Goal: Task Accomplishment & Management: Manage account settings

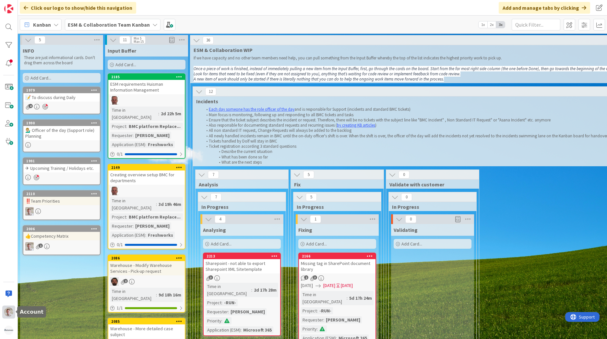
click at [10, 313] on img at bounding box center [8, 311] width 9 height 9
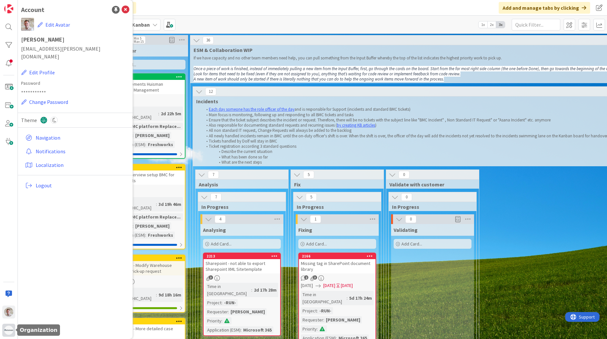
click at [6, 333] on div at bounding box center [8, 329] width 13 height 13
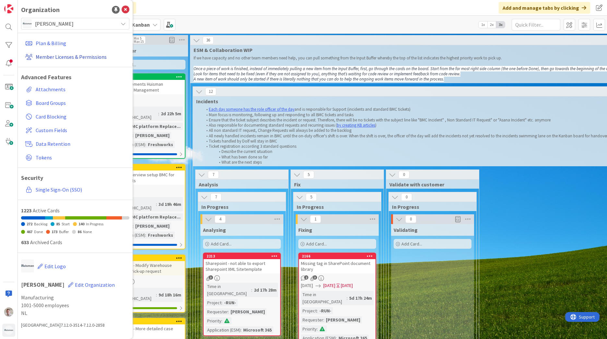
click at [64, 58] on link "Member Licenses & Permissions" at bounding box center [76, 57] width 107 height 12
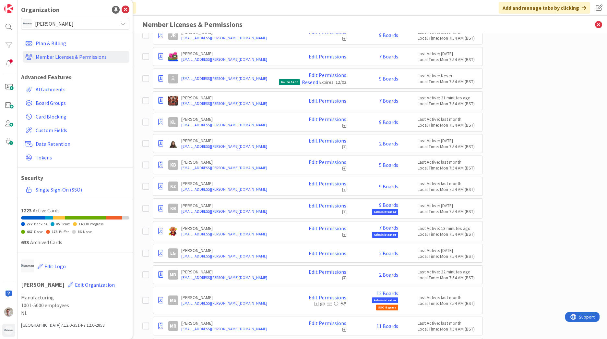
scroll to position [325, 0]
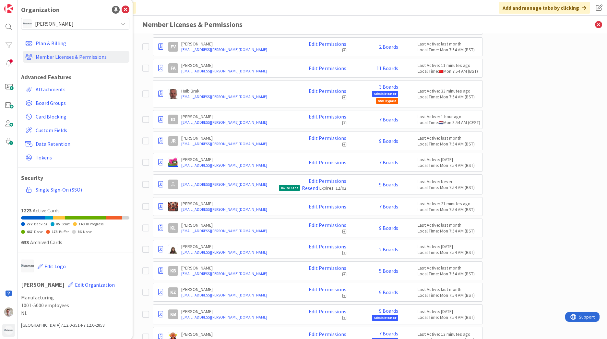
click at [384, 188] on div "JohLin@huisman-cn.com Edit Permissions Invite Sent Resend Expires: 12/02 9 Boar…" at bounding box center [323, 184] width 311 height 13
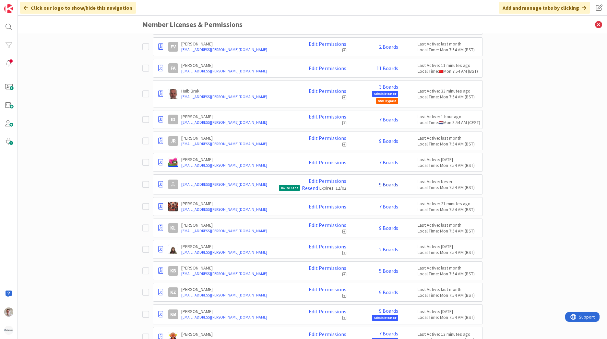
click at [385, 187] on link "9 Boards" at bounding box center [388, 184] width 19 height 6
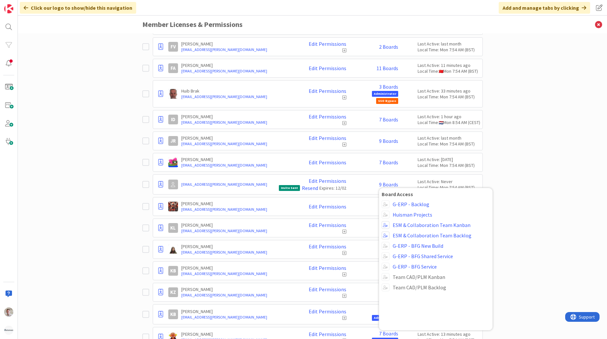
click at [577, 193] on div "Paid Available: 2 Free Available: Unlimited Name Paid Licenses 48 / 50 Free Gue…" at bounding box center [312, 185] width 589 height 305
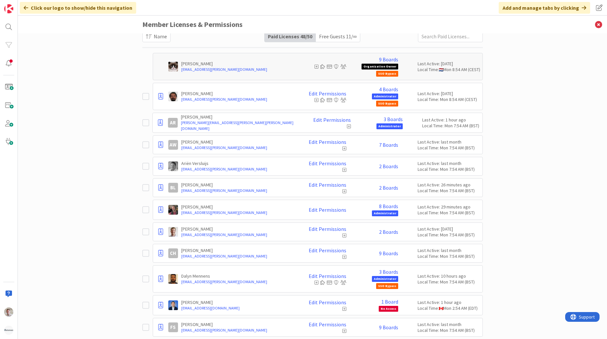
scroll to position [0, 0]
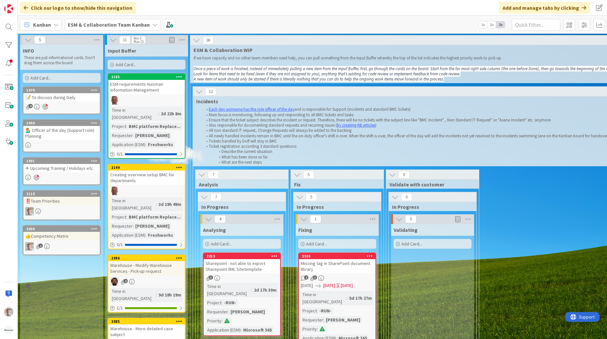
click at [106, 24] on b "ESM & Collaboration Team Kanban" at bounding box center [109, 24] width 82 height 6
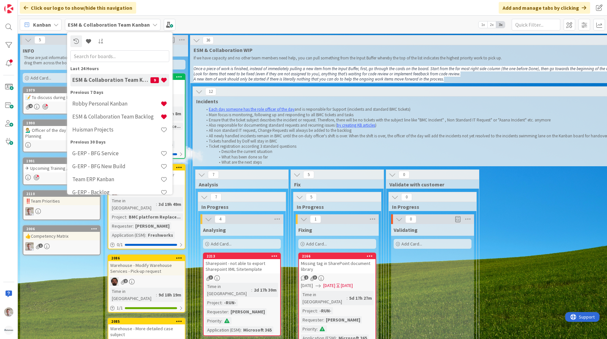
click at [109, 118] on h4 "ESM & Collaboration Team Backlog" at bounding box center [116, 116] width 88 height 6
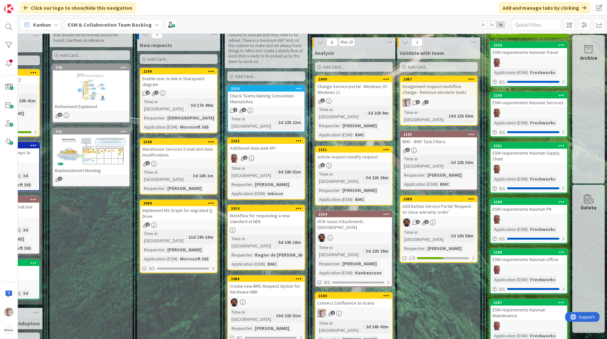
scroll to position [0, 68]
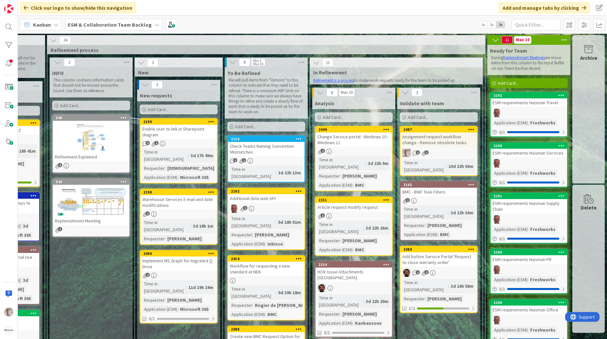
click at [520, 113] on div at bounding box center [529, 113] width 77 height 8
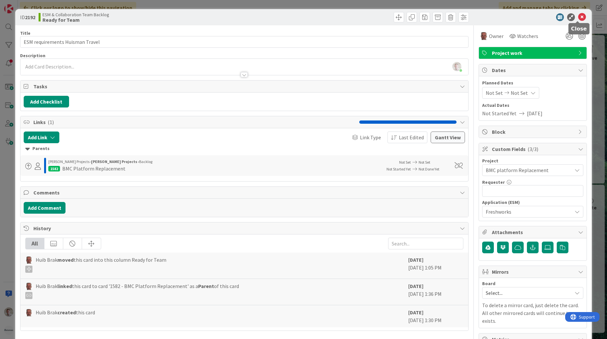
click at [581, 14] on icon at bounding box center [582, 17] width 8 height 8
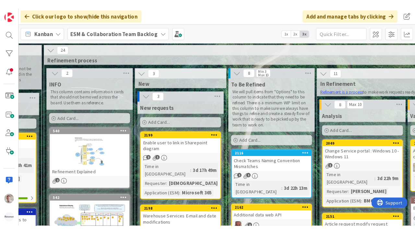
scroll to position [0, 67]
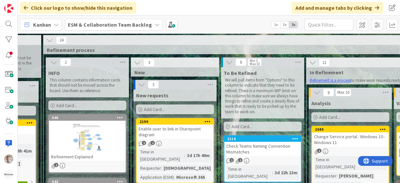
click at [202, 20] on div "Kanban ESM & Collaboration Team Backlog 1x 2x 3x" at bounding box center [209, 25] width 382 height 18
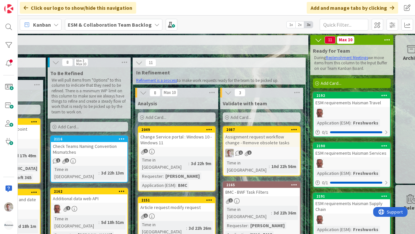
scroll to position [0, 259]
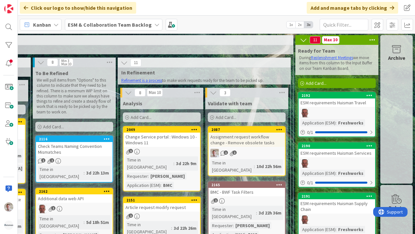
click at [87, 24] on b "ESM & Collaboration Team Backlog" at bounding box center [110, 24] width 84 height 6
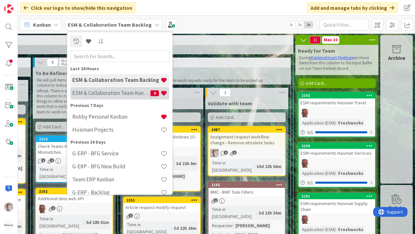
click at [104, 93] on h4 "ESM & Collaboration Team Kanban" at bounding box center [111, 93] width 78 height 6
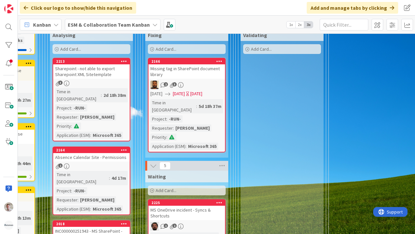
scroll to position [227, 151]
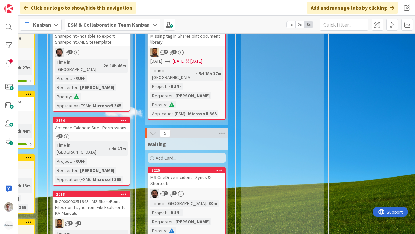
click at [82, 123] on div "Absence Calendar Site - Permissions" at bounding box center [91, 127] width 77 height 8
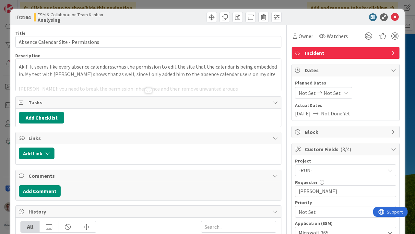
click at [149, 90] on div at bounding box center [148, 90] width 7 height 5
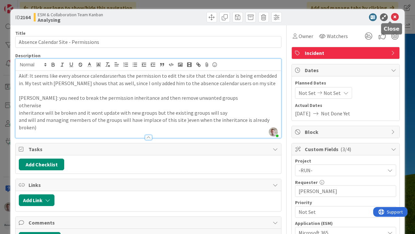
click at [391, 18] on icon at bounding box center [395, 17] width 8 height 8
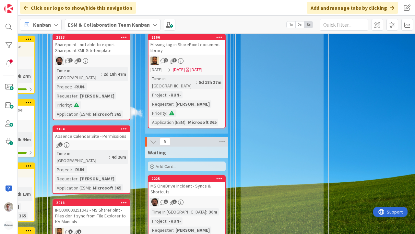
scroll to position [227, 151]
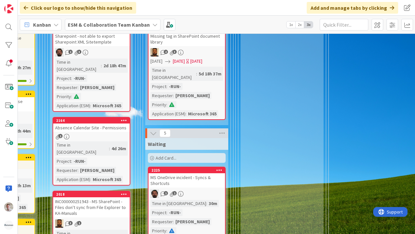
click at [120, 123] on div "Absence Calendar Site - Permissions" at bounding box center [91, 127] width 77 height 8
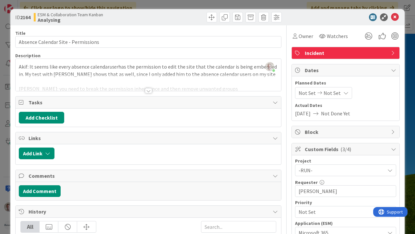
click at [369, 53] on span "Incident" at bounding box center [346, 53] width 83 height 8
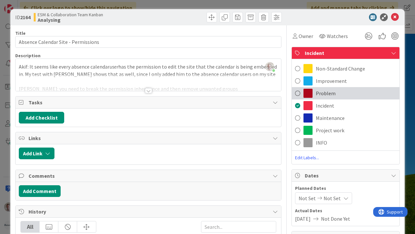
click at [319, 91] on span "Problem" at bounding box center [326, 93] width 20 height 8
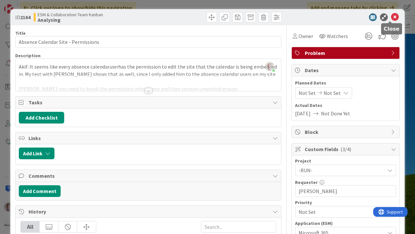
click at [392, 19] on icon at bounding box center [395, 17] width 8 height 8
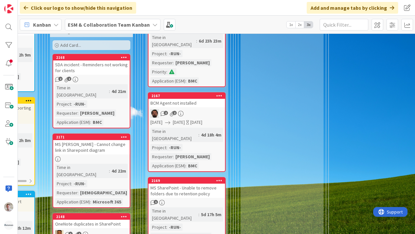
scroll to position [616, 151]
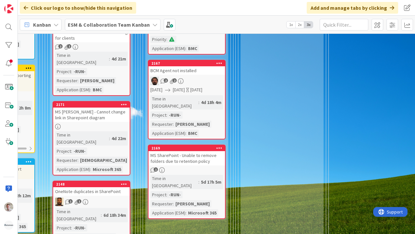
click at [198, 151] on div "MS SharePoint - Unable to remove folders due to retention policy" at bounding box center [187, 158] width 77 height 14
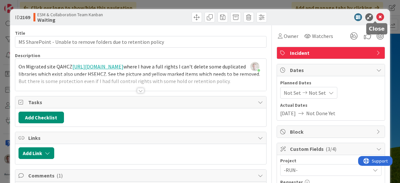
click at [376, 19] on icon at bounding box center [380, 17] width 8 height 8
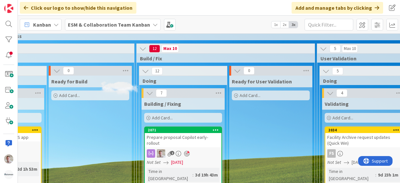
scroll to position [876, 239]
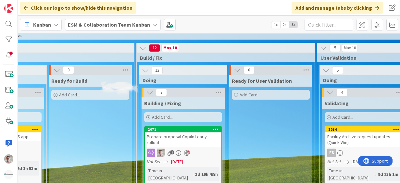
click at [181, 158] on span "[DATE]" at bounding box center [177, 161] width 12 height 7
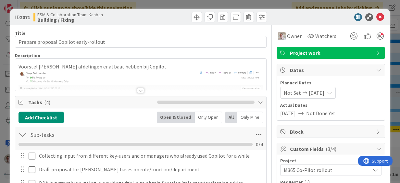
click at [301, 91] on icon at bounding box center [305, 93] width 8 height 5
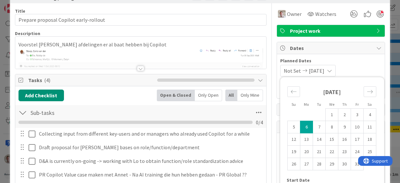
scroll to position [32, 0]
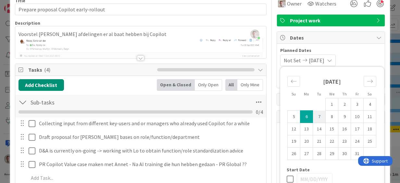
click at [313, 115] on td "7" at bounding box center [319, 117] width 13 height 12
type input "[DATE]"
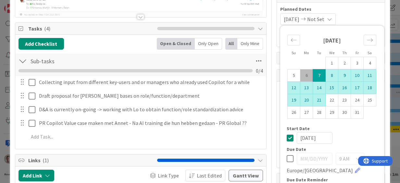
scroll to position [97, 0]
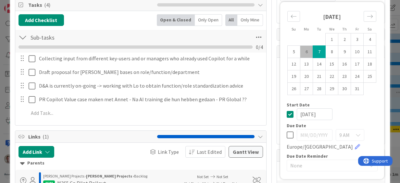
click at [286, 112] on icon at bounding box center [289, 114] width 7 height 8
click at [286, 134] on icon at bounding box center [289, 135] width 7 height 8
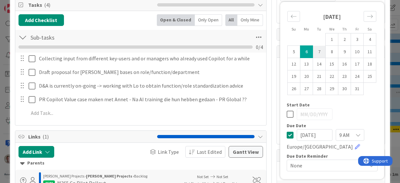
click at [315, 51] on td "7" at bounding box center [319, 52] width 13 height 12
type input "[DATE]"
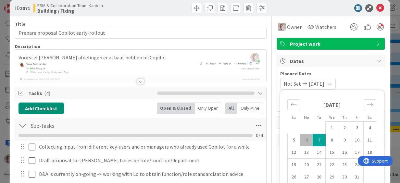
scroll to position [0, 0]
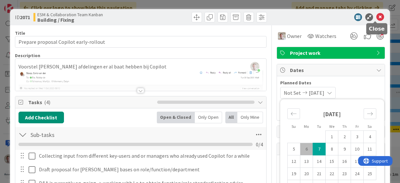
click at [376, 18] on icon at bounding box center [380, 17] width 8 height 8
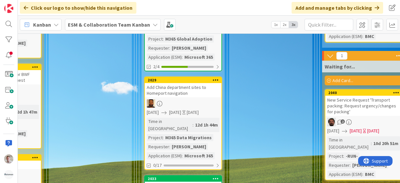
scroll to position [1362, 239]
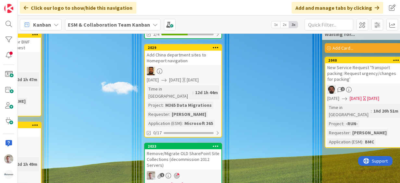
click at [175, 181] on span "[DATE]" at bounding box center [177, 184] width 12 height 7
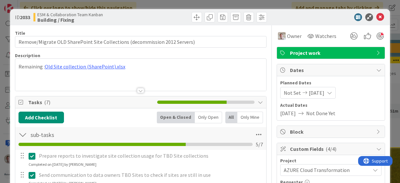
click at [301, 93] on icon at bounding box center [305, 93] width 8 height 5
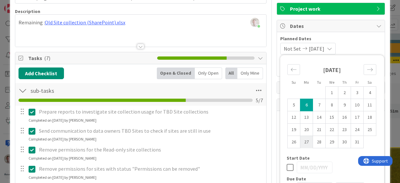
scroll to position [65, 0]
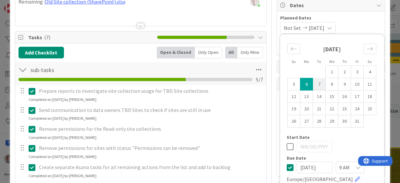
click at [317, 82] on td "7" at bounding box center [319, 84] width 13 height 12
type input "[DATE]"
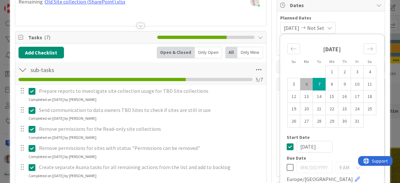
click at [317, 82] on td "7" at bounding box center [319, 84] width 13 height 12
type input "[DATE]"
click at [287, 146] on icon at bounding box center [289, 147] width 7 height 8
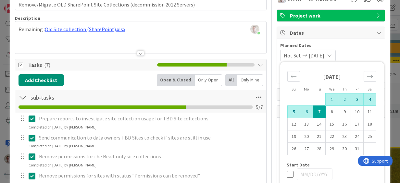
scroll to position [0, 0]
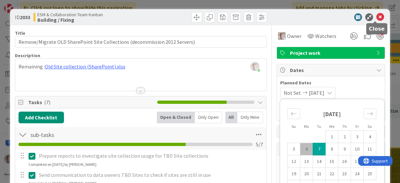
click at [376, 16] on icon at bounding box center [380, 17] width 8 height 8
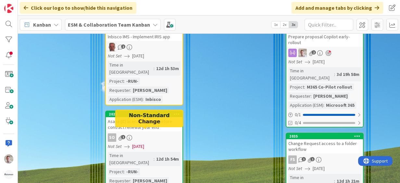
scroll to position [973, 98]
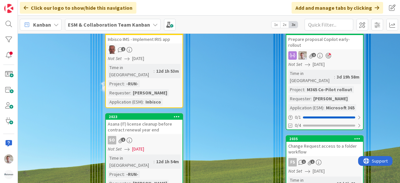
click at [138, 146] on span "[DATE]" at bounding box center [138, 149] width 12 height 7
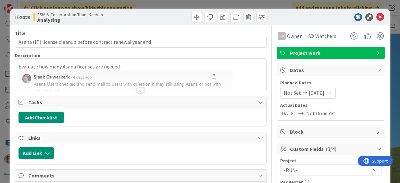
click at [289, 94] on span "Not Set" at bounding box center [292, 93] width 17 height 8
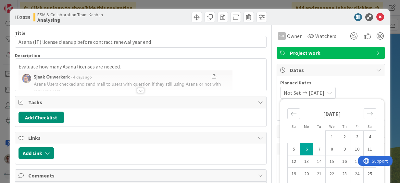
scroll to position [65, 0]
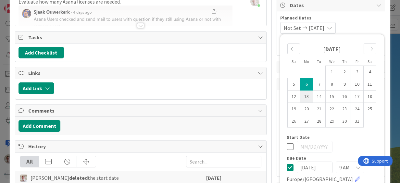
click at [300, 96] on td "13" at bounding box center [306, 97] width 13 height 12
type input "[DATE]"
click at [300, 96] on td "13" at bounding box center [306, 97] width 13 height 12
type input "[DATE]"
click at [300, 96] on td "13" at bounding box center [306, 97] width 13 height 12
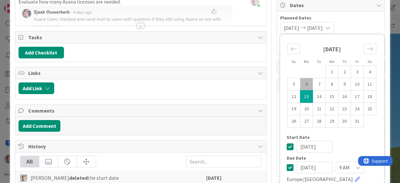
click at [286, 147] on icon at bounding box center [289, 147] width 7 height 8
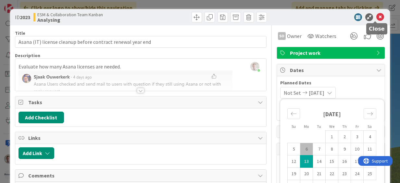
click at [376, 17] on icon at bounding box center [380, 17] width 8 height 8
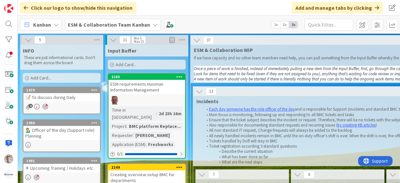
click at [64, 97] on div "📝 To discuss during Daily" at bounding box center [61, 97] width 77 height 8
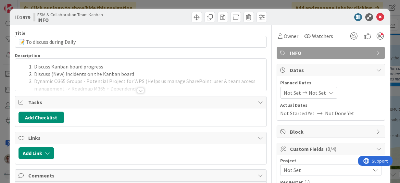
click at [137, 90] on div at bounding box center [140, 90] width 7 height 5
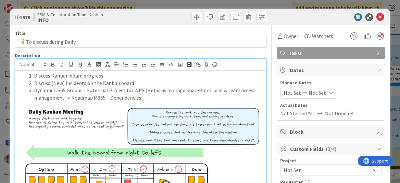
drag, startPoint x: 141, startPoint y: 96, endPoint x: 33, endPoint y: 87, distance: 108.7
click at [33, 87] on li "Dynamic O365 Groups - Potential Project for WPS (Helps us manage SharePoint: us…" at bounding box center [144, 94] width 236 height 15
click at [376, 16] on icon at bounding box center [380, 17] width 8 height 8
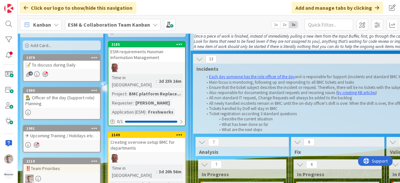
scroll to position [65, 0]
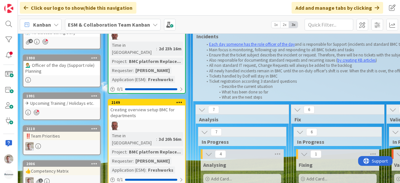
click at [76, 106] on div "✈ Upcoming Training / Holidays etc." at bounding box center [61, 103] width 77 height 8
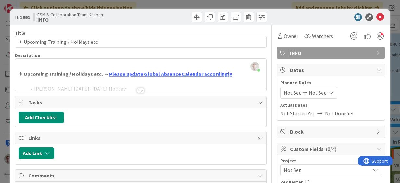
click at [137, 91] on div at bounding box center [140, 90] width 7 height 5
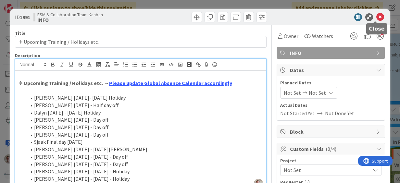
click at [376, 16] on icon at bounding box center [380, 17] width 8 height 8
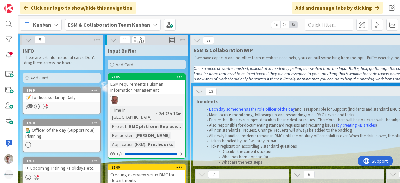
click at [0, 183] on html "Click our logo to show/hide this navigation Add and manage tabs by clicking Kan…" at bounding box center [200, 91] width 400 height 183
